Goal: Task Accomplishment & Management: Manage account settings

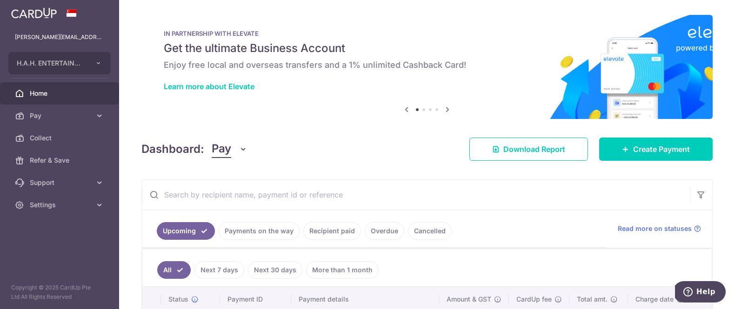
scroll to position [0, 73]
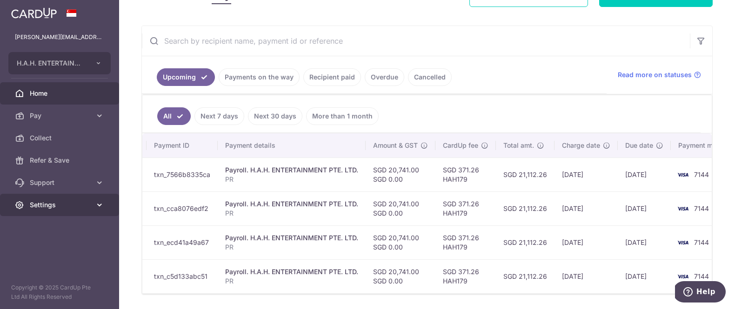
click at [103, 207] on icon at bounding box center [99, 204] width 9 height 9
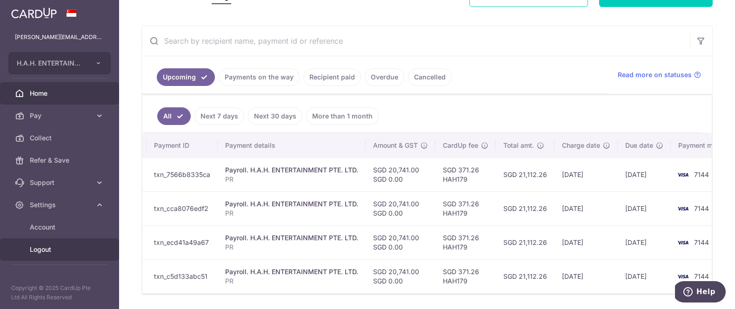
click at [40, 251] on span "Logout" at bounding box center [60, 249] width 61 height 9
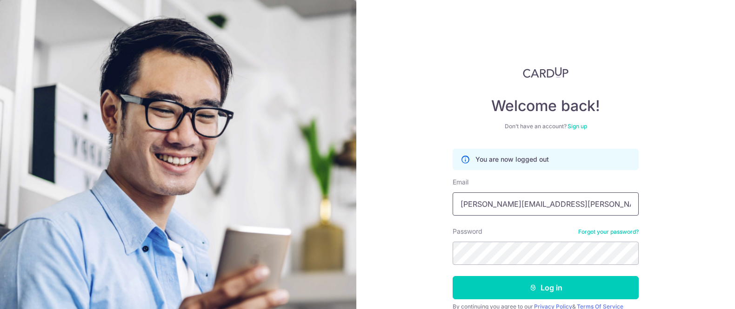
click at [570, 201] on input "betty.liau@hahent.com" at bounding box center [546, 204] width 186 height 23
type input "[EMAIL_ADDRESS][DOMAIN_NAME]"
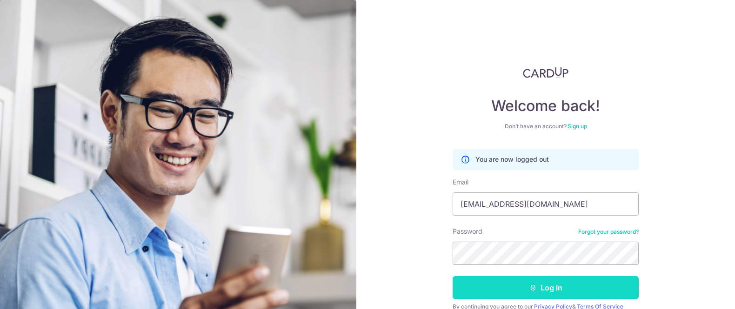
click at [571, 286] on button "Log in" at bounding box center [546, 287] width 186 height 23
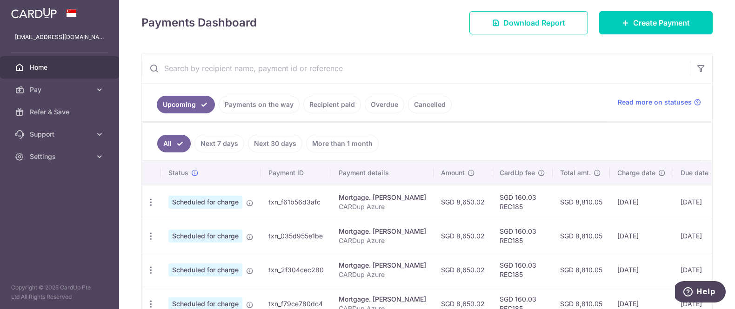
scroll to position [127, 0]
